Goal: Task Accomplishment & Management: Use online tool/utility

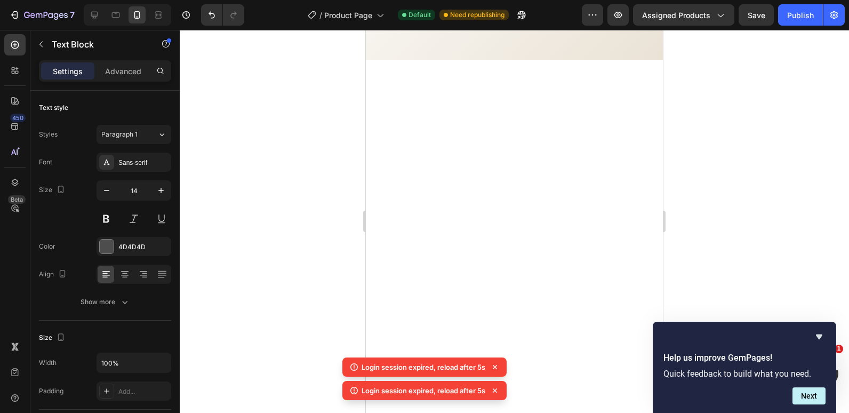
scroll to position [1201, 0]
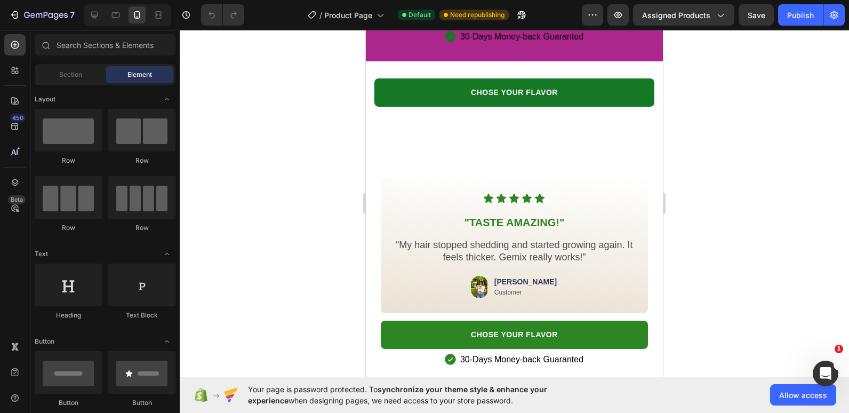
scroll to position [2772, 0]
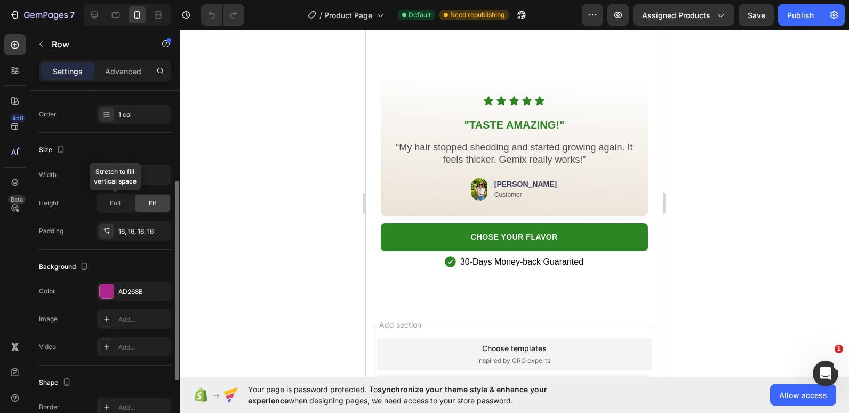
scroll to position [213, 0]
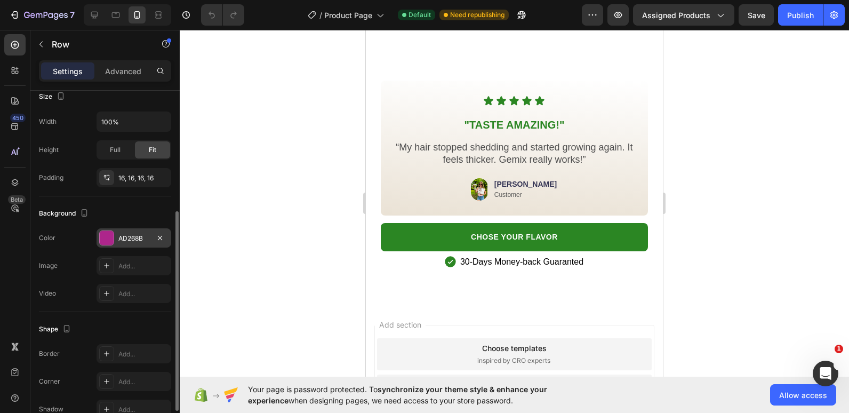
click at [103, 237] on div at bounding box center [107, 238] width 14 height 14
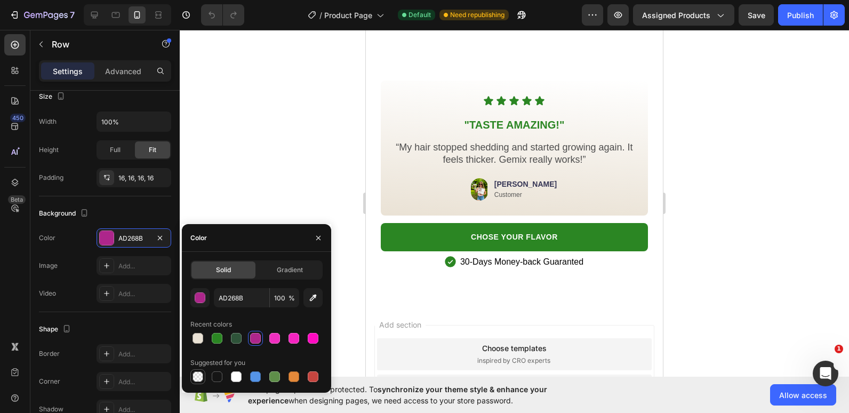
click at [196, 380] on div at bounding box center [197, 376] width 11 height 11
type input "000000"
type input "0"
click at [205, 98] on div at bounding box center [514, 221] width 669 height 383
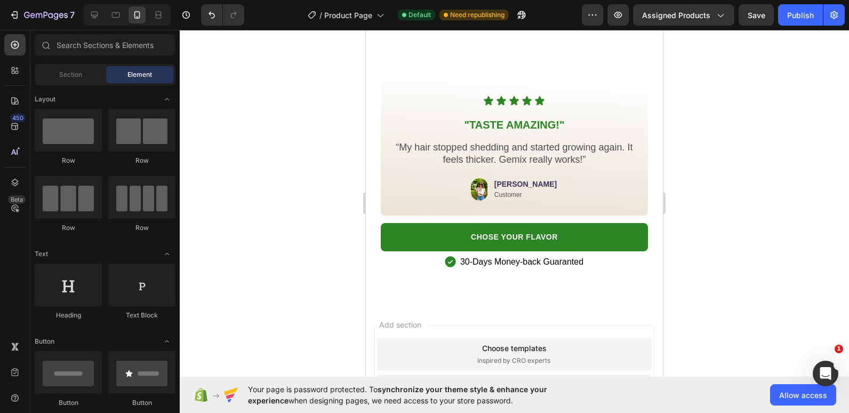
click at [286, 108] on div at bounding box center [514, 221] width 669 height 383
click at [342, 114] on div at bounding box center [514, 221] width 669 height 383
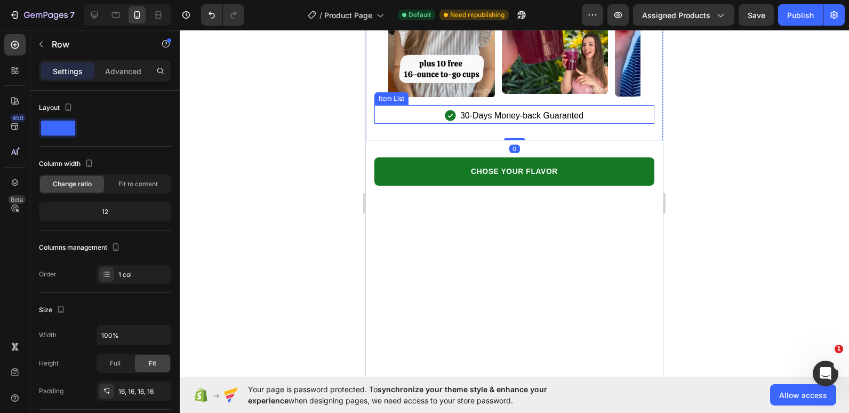
scroll to position [2612, 0]
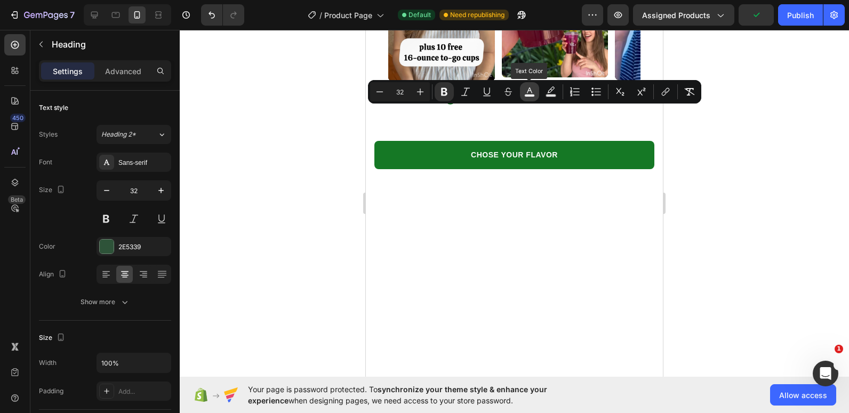
click at [532, 98] on button "color" at bounding box center [529, 91] width 19 height 19
type input "FFFFFF"
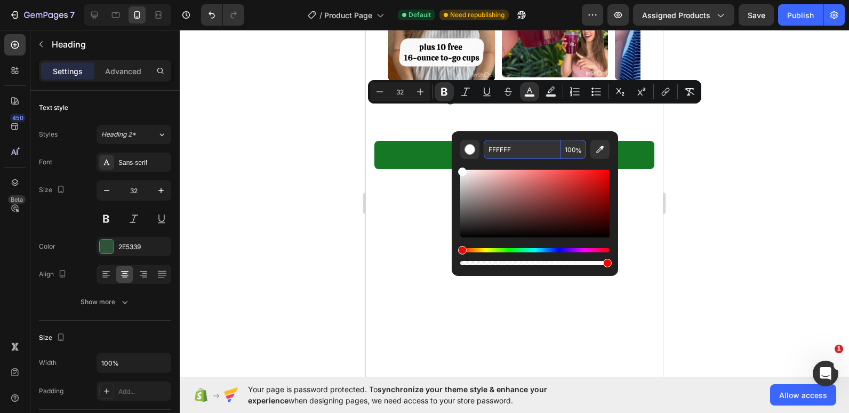
click at [511, 150] on input "FFFFFF" at bounding box center [522, 149] width 77 height 19
type input "000000"
click at [334, 162] on div at bounding box center [514, 221] width 669 height 383
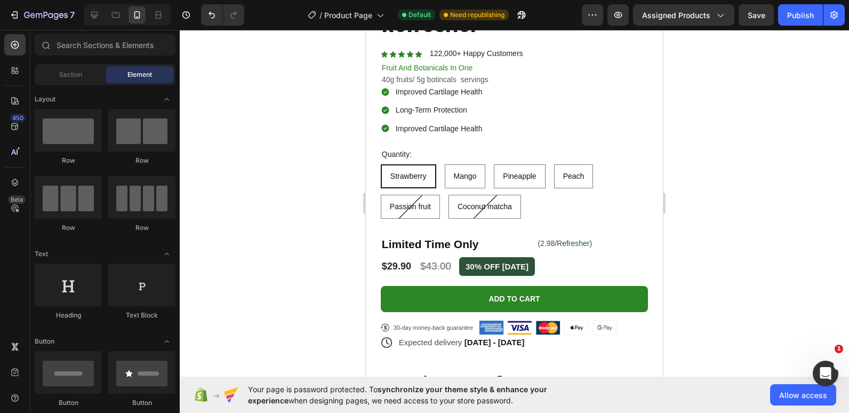
scroll to position [267, 0]
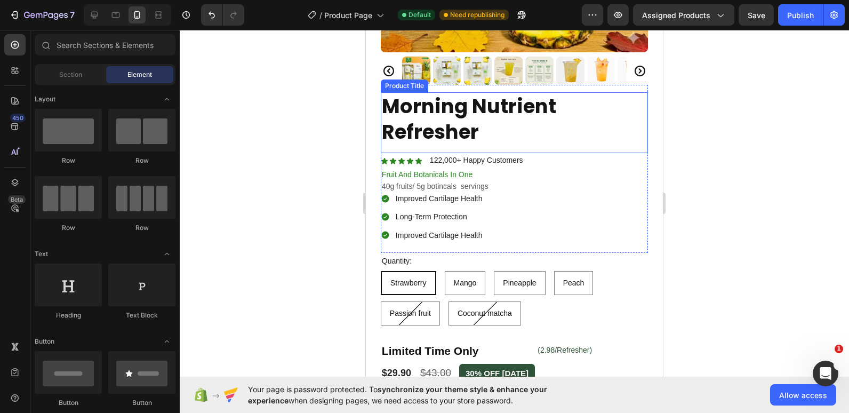
click at [484, 128] on h1 "Morning Nutrient Refresher" at bounding box center [514, 118] width 267 height 53
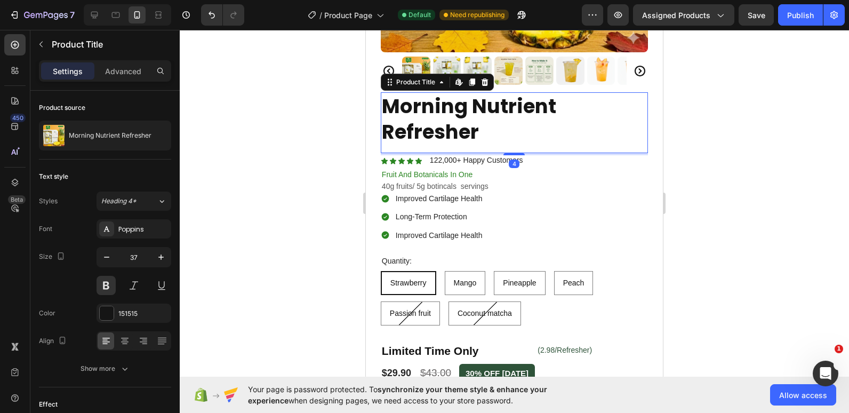
click at [477, 124] on h1 "Morning Nutrient Refresher" at bounding box center [514, 118] width 267 height 53
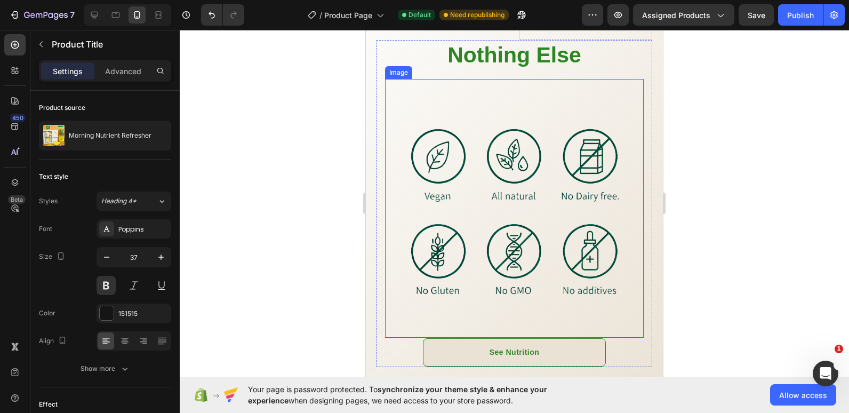
scroll to position [1167, 0]
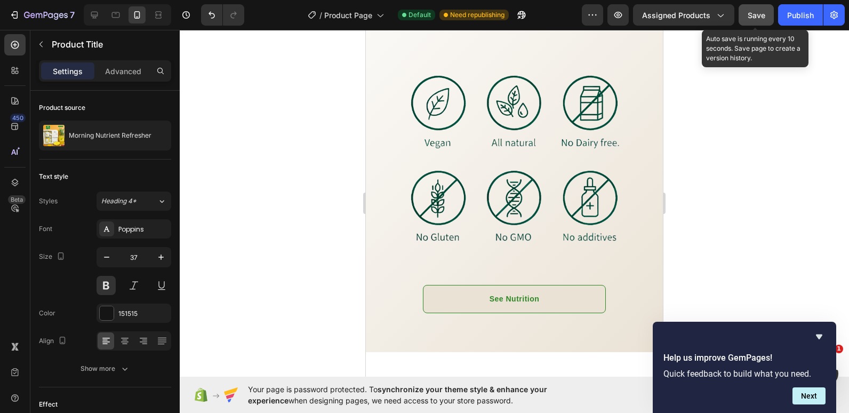
click at [760, 14] on span "Save" at bounding box center [756, 15] width 18 height 9
click at [786, 14] on button "Publish" at bounding box center [800, 14] width 45 height 21
